Goal: Transaction & Acquisition: Purchase product/service

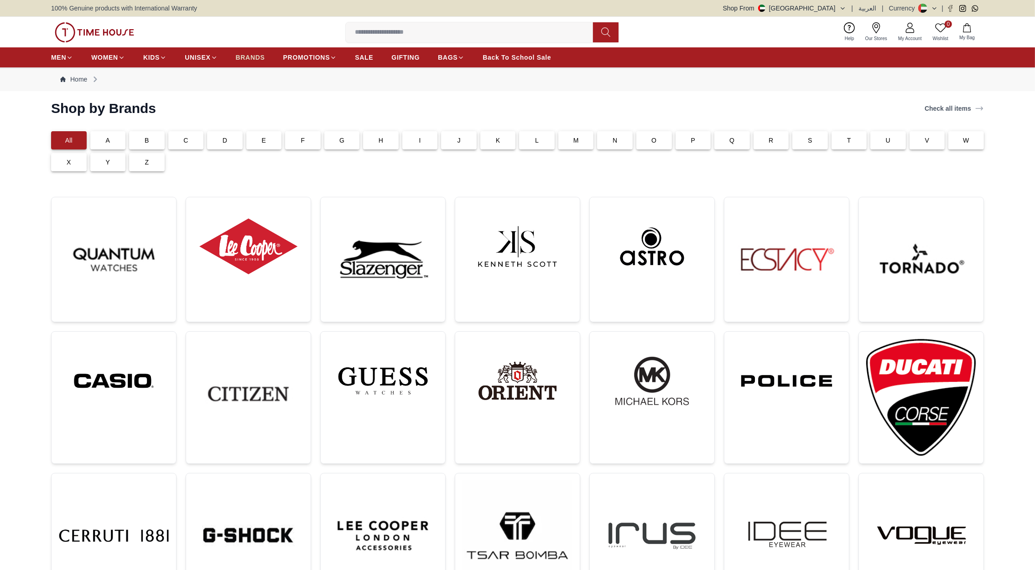
drag, startPoint x: 0, startPoint y: 0, endPoint x: 250, endPoint y: 57, distance: 256.8
click at [250, 57] on span "BRANDS" at bounding box center [250, 57] width 29 height 9
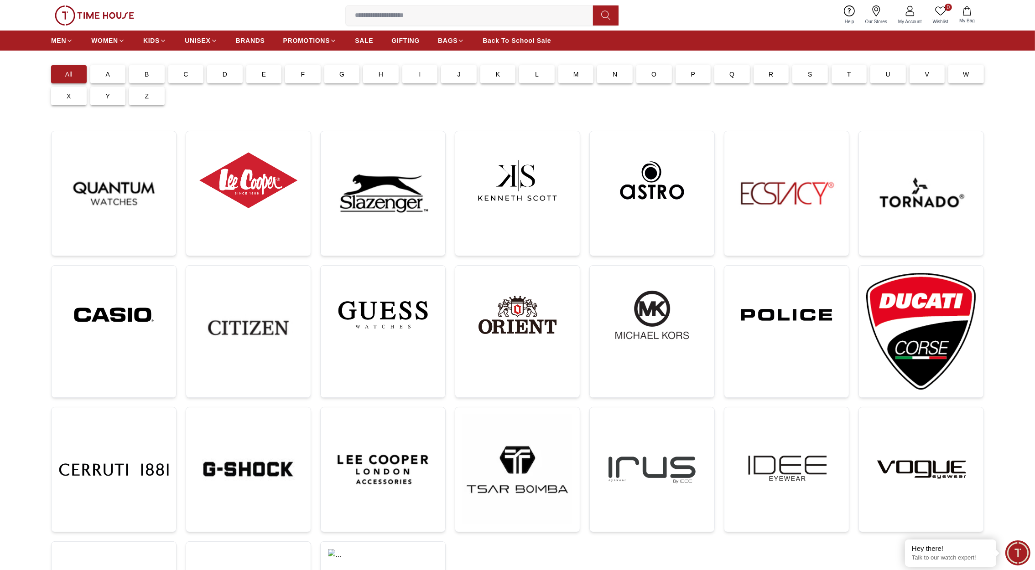
scroll to position [55, 0]
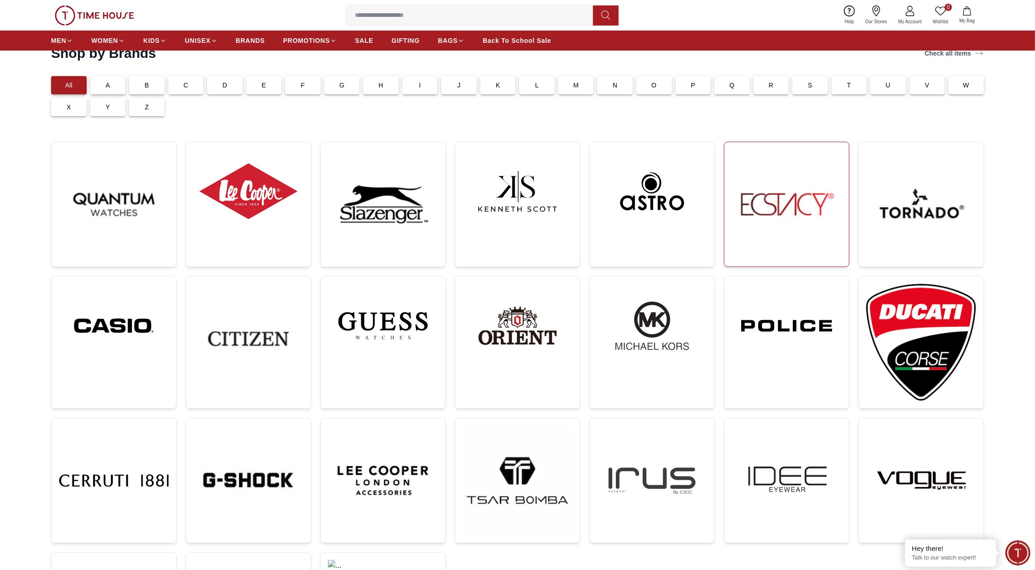
click at [759, 200] on img at bounding box center [786, 205] width 110 height 110
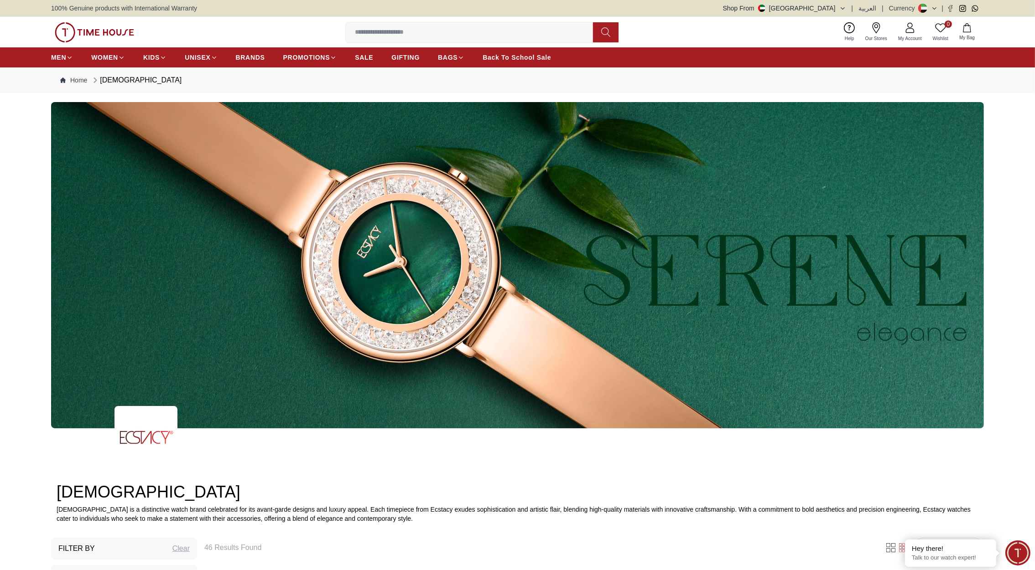
click at [830, 6] on button "Shop From [GEOGRAPHIC_DATA]" at bounding box center [784, 8] width 123 height 9
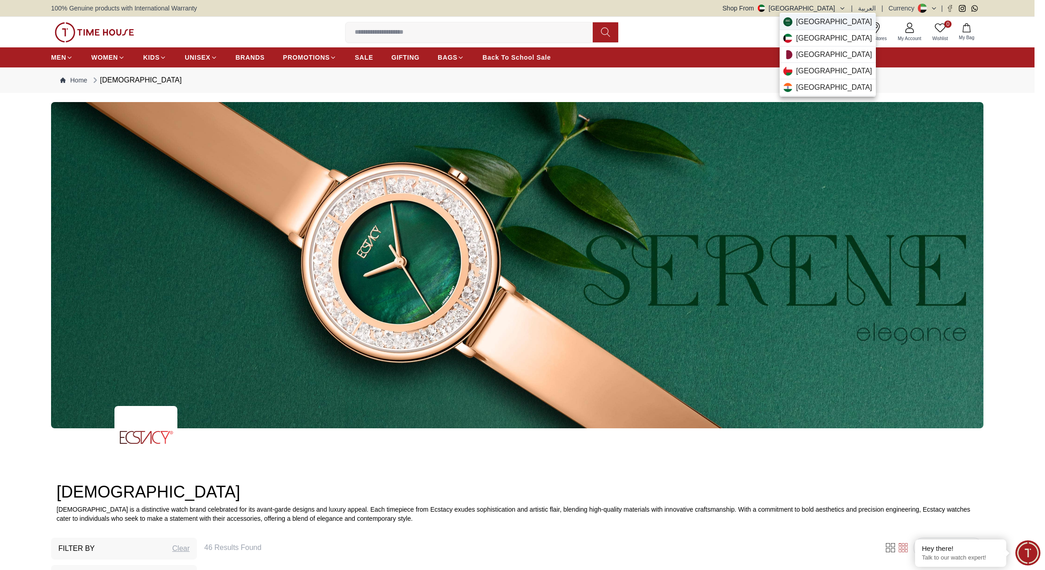
click at [814, 22] on span "[GEOGRAPHIC_DATA]" at bounding box center [834, 21] width 76 height 11
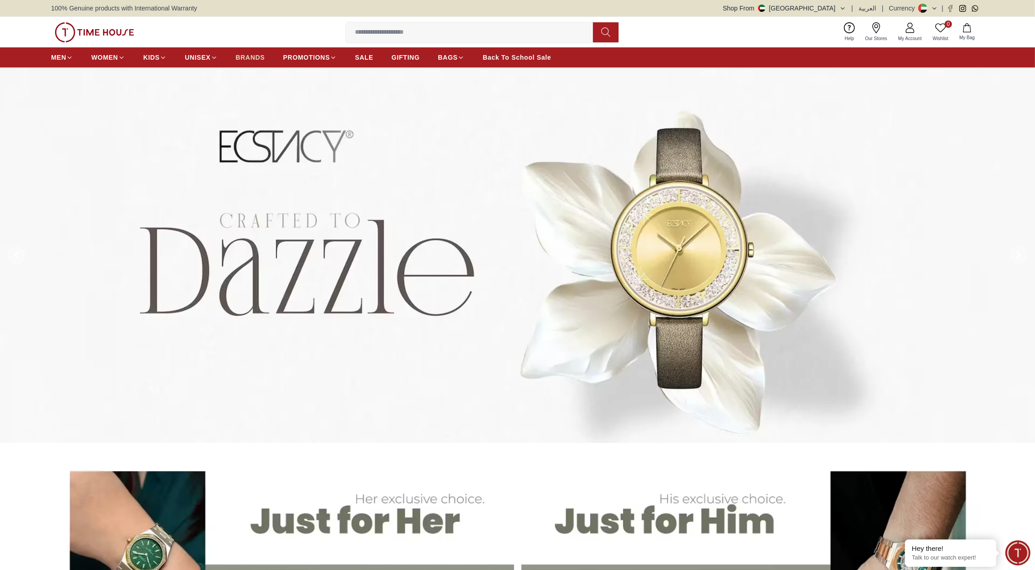
click at [252, 61] on span "BRANDS" at bounding box center [250, 57] width 29 height 9
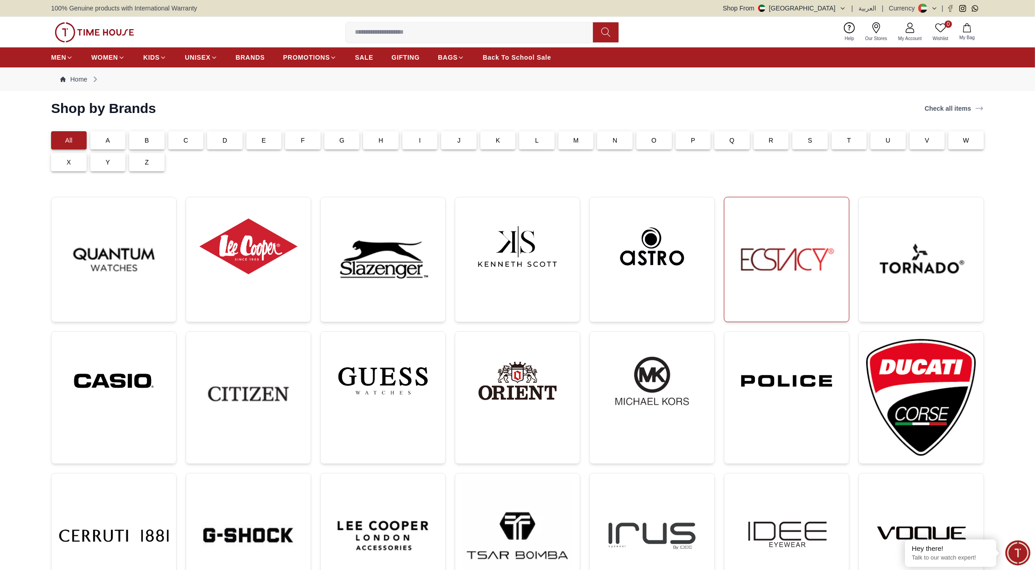
click at [821, 276] on img at bounding box center [786, 260] width 110 height 110
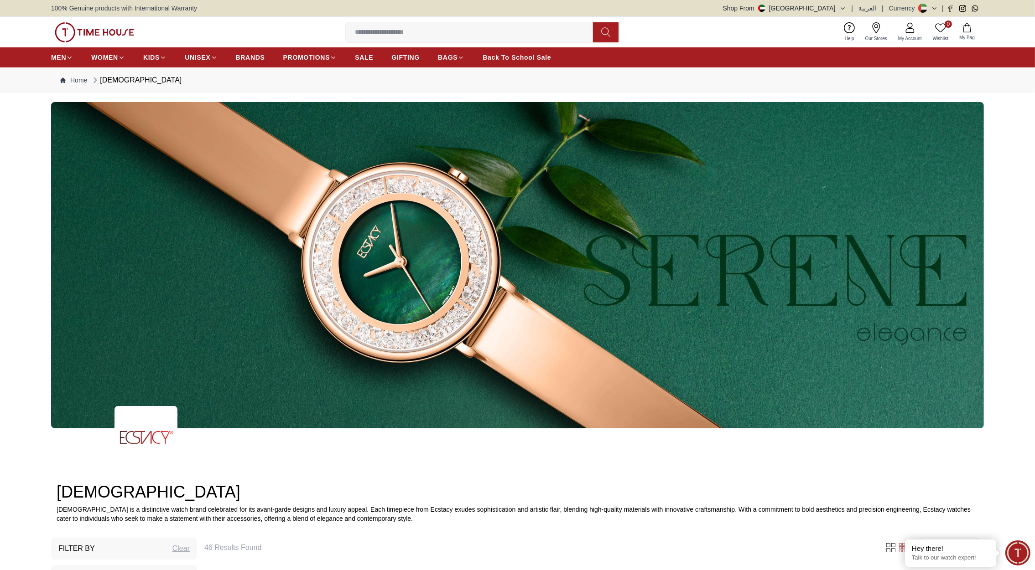
click at [829, 9] on button "Shop From [GEOGRAPHIC_DATA]" at bounding box center [784, 8] width 123 height 9
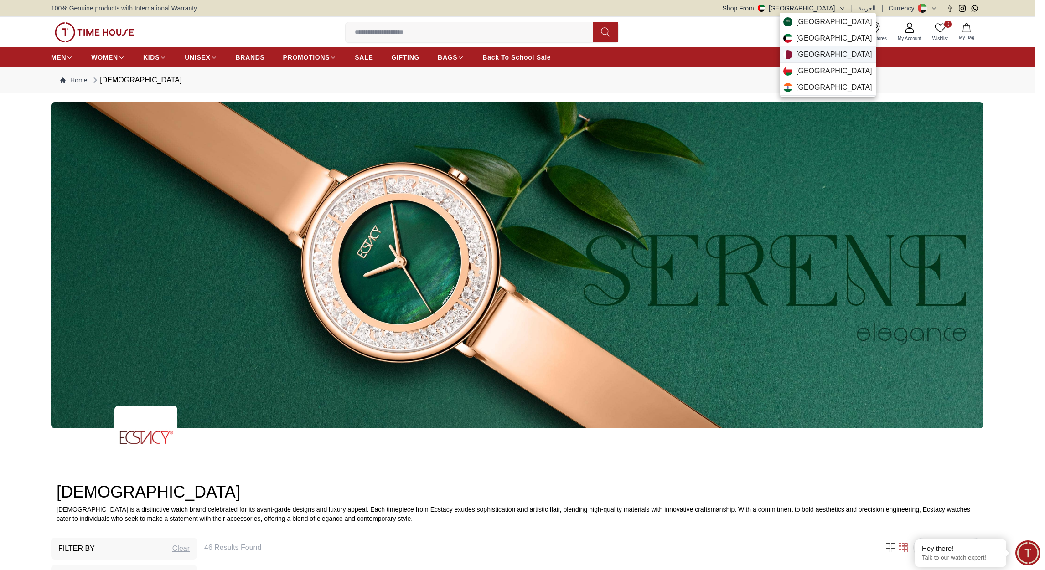
click at [814, 52] on span "[GEOGRAPHIC_DATA]" at bounding box center [834, 54] width 76 height 11
